Goal: Information Seeking & Learning: Learn about a topic

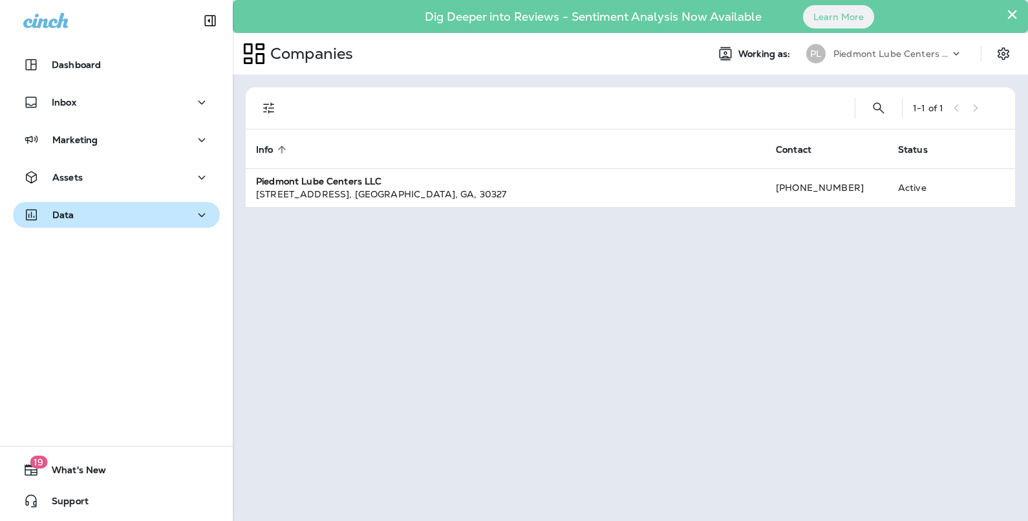
click at [67, 216] on p "Data" at bounding box center [63, 215] width 22 height 10
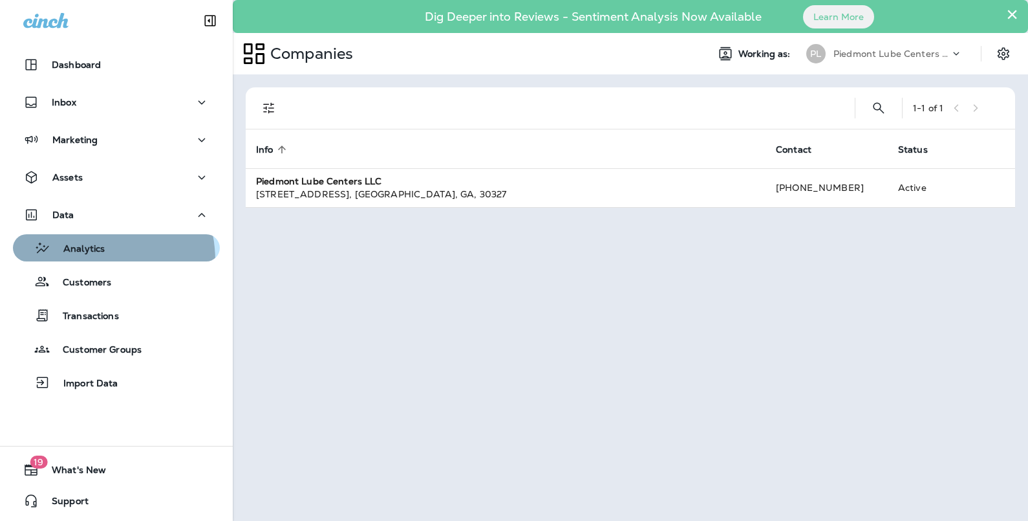
click at [78, 261] on button "Analytics" at bounding box center [116, 247] width 207 height 27
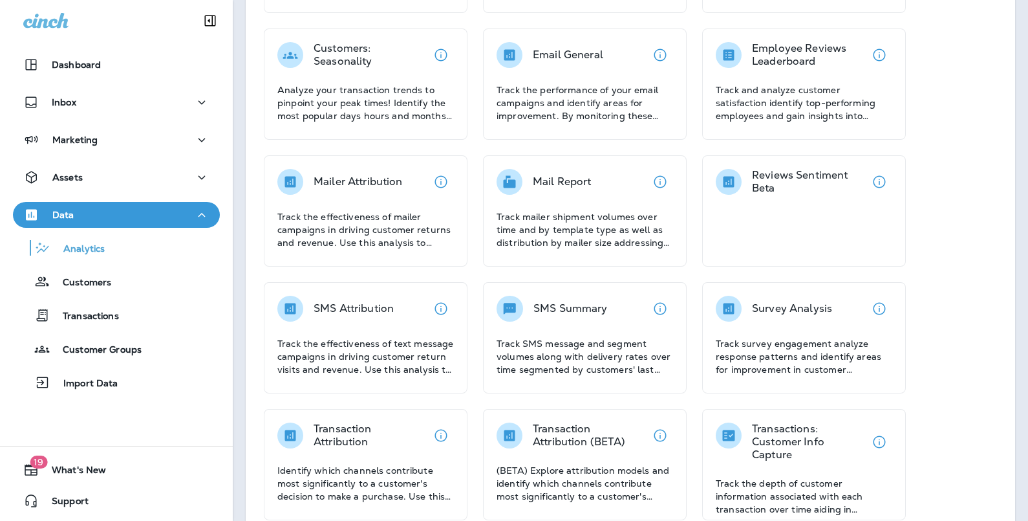
scroll to position [247, 0]
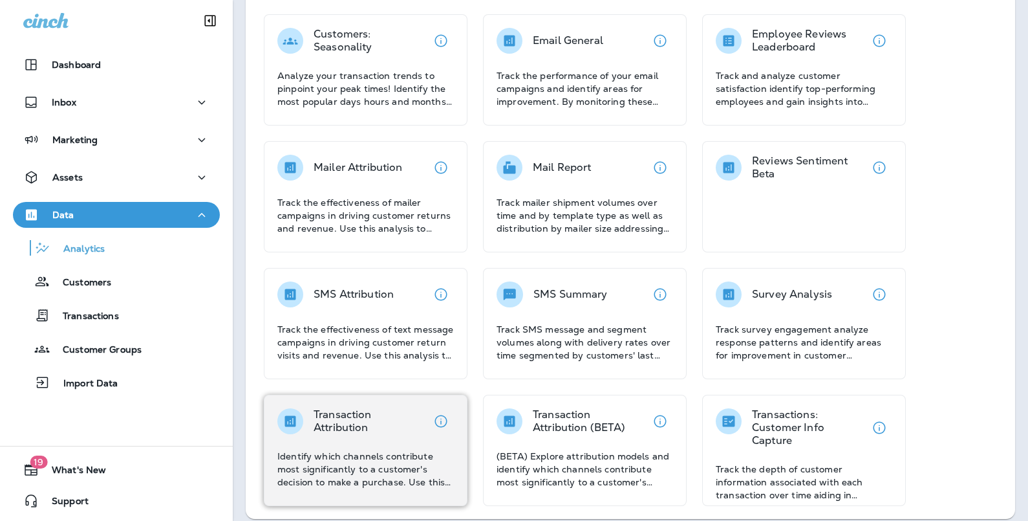
click at [388, 430] on p "Transaction Attribution" at bounding box center [371, 421] width 114 height 26
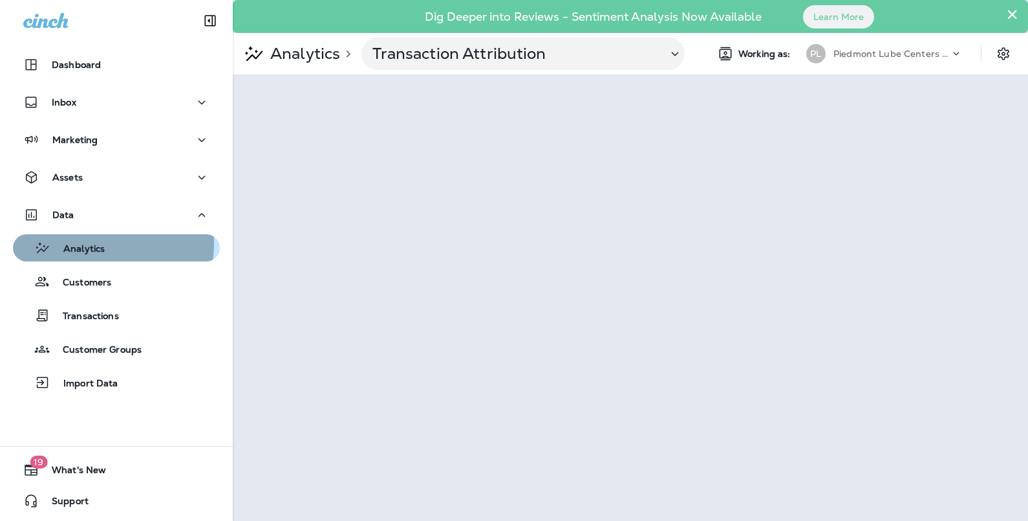
click at [71, 243] on p "Analytics" at bounding box center [77, 249] width 54 height 12
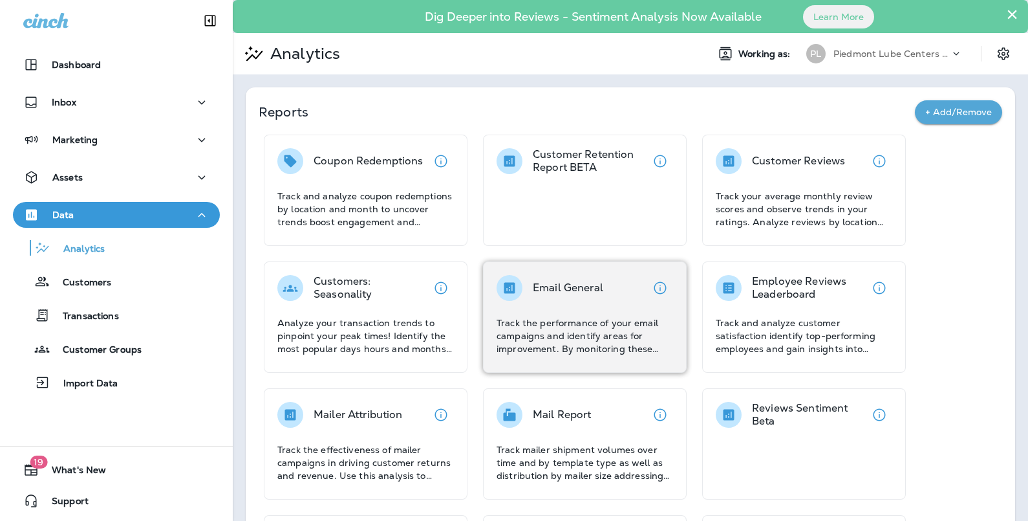
click at [533, 288] on p "Email General" at bounding box center [568, 287] width 70 height 13
